Goal: Task Accomplishment & Management: Use online tool/utility

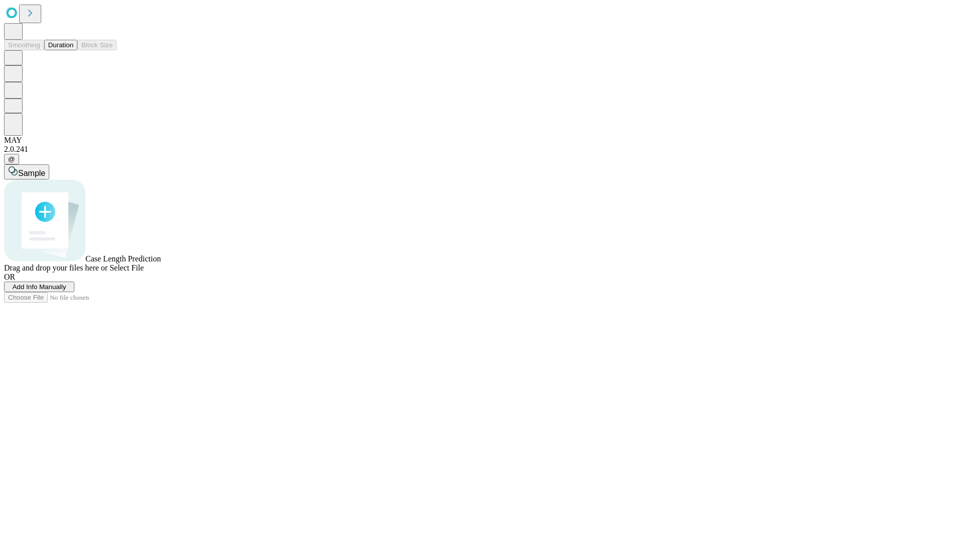
click at [73, 50] on button "Duration" at bounding box center [60, 45] width 33 height 11
click at [66, 290] on span "Add Info Manually" at bounding box center [40, 287] width 54 height 8
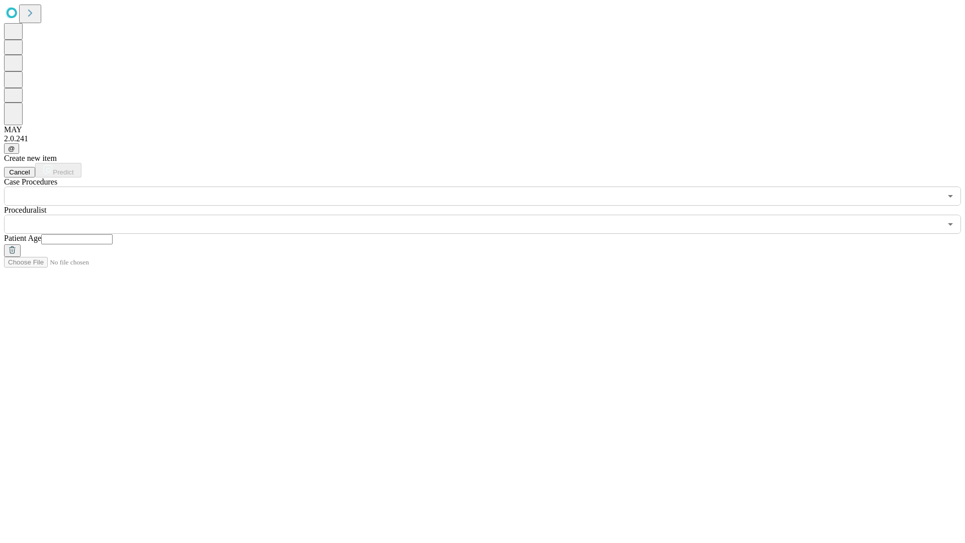
click at [113, 234] on input "text" at bounding box center [76, 239] width 71 height 10
type input "**"
click at [489, 215] on input "text" at bounding box center [472, 224] width 937 height 19
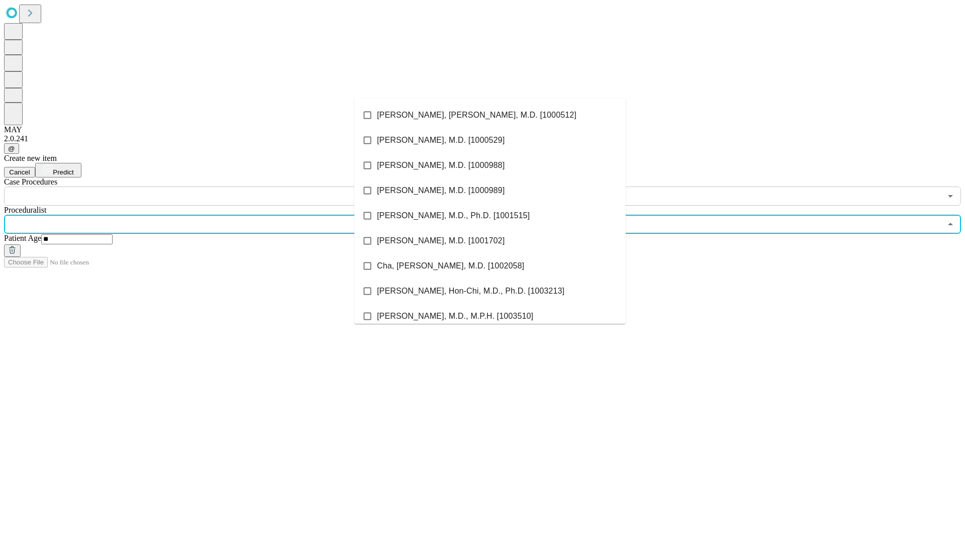
click at [490, 115] on li "[PERSON_NAME], [PERSON_NAME], M.D. [1000512]" at bounding box center [489, 115] width 271 height 25
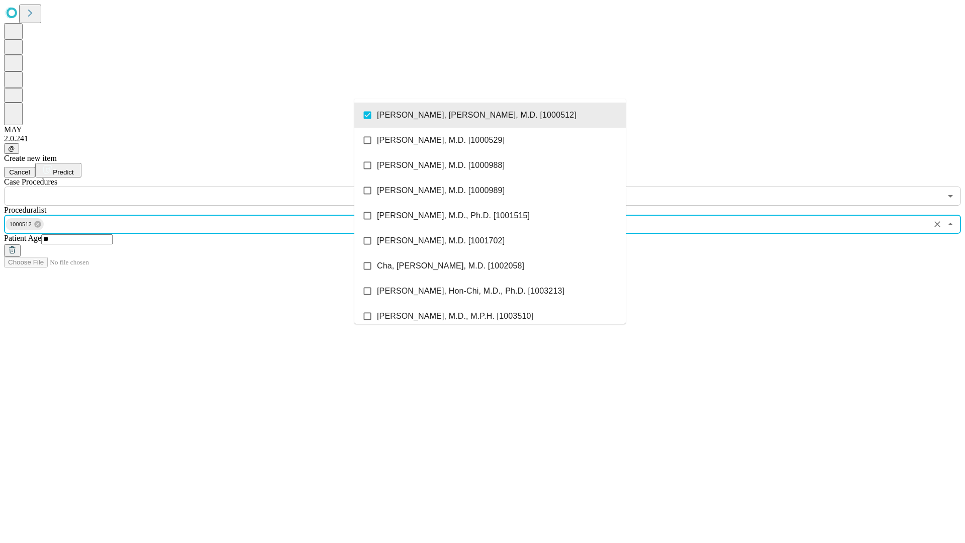
click at [211, 186] on input "text" at bounding box center [472, 195] width 937 height 19
